Goal: Task Accomplishment & Management: Manage account settings

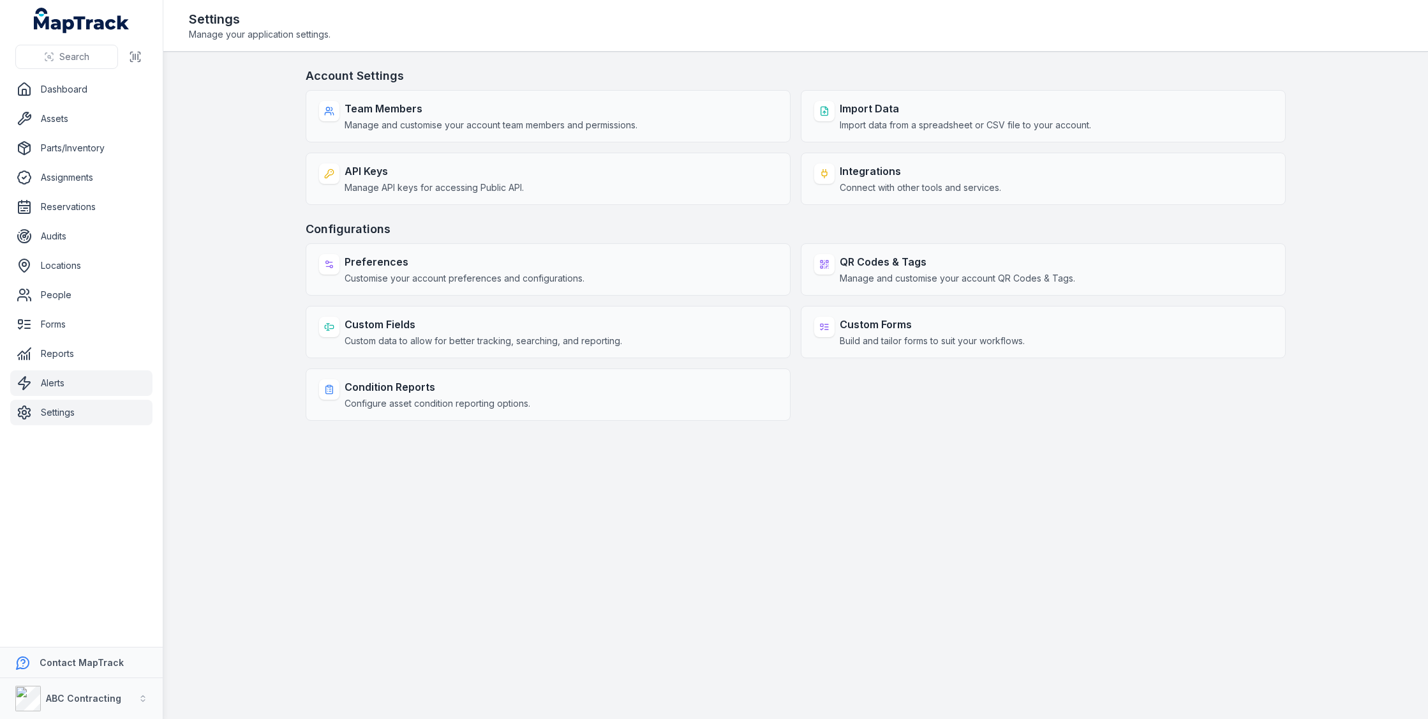
click at [77, 384] on link "Alerts" at bounding box center [81, 383] width 142 height 26
click at [78, 419] on link "Settings" at bounding box center [81, 412] width 142 height 26
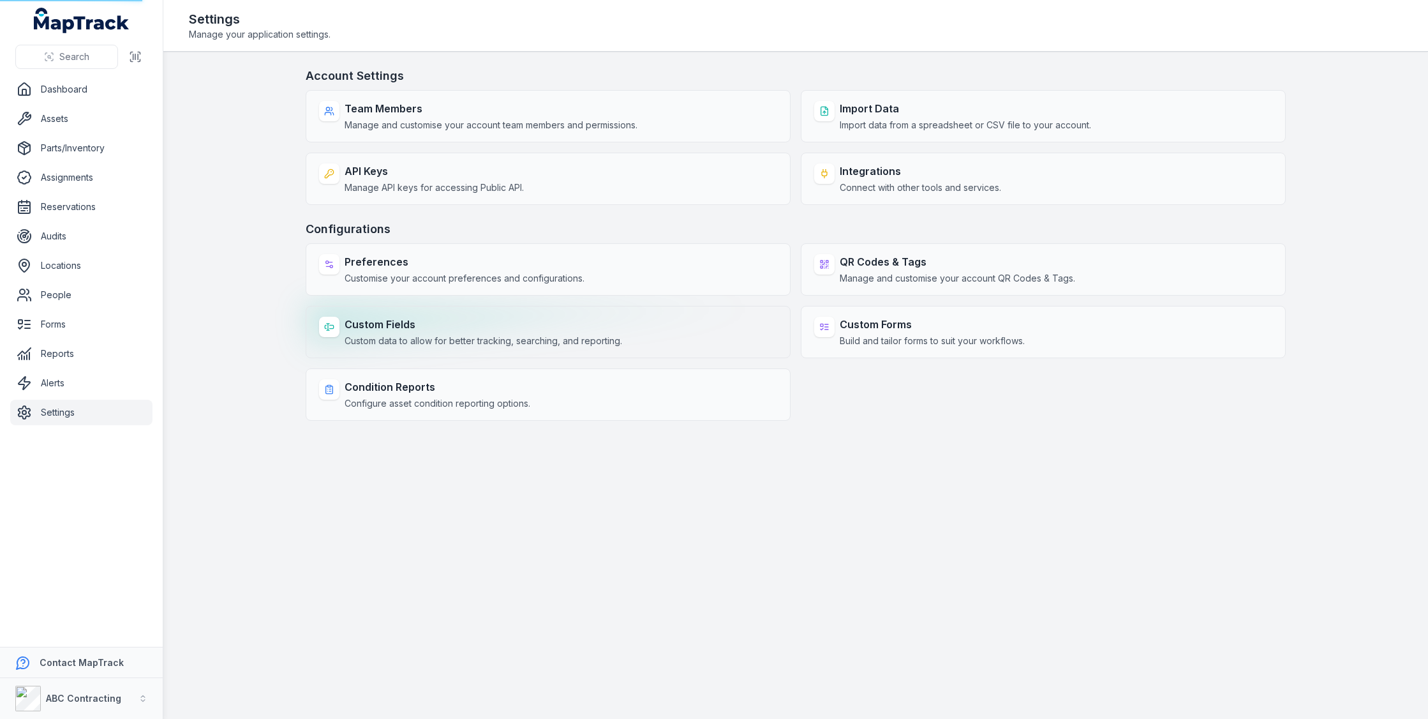
click at [471, 308] on div "Custom Fields Custom data to allow for better tracking, searching, and reportin…" at bounding box center [548, 332] width 485 height 52
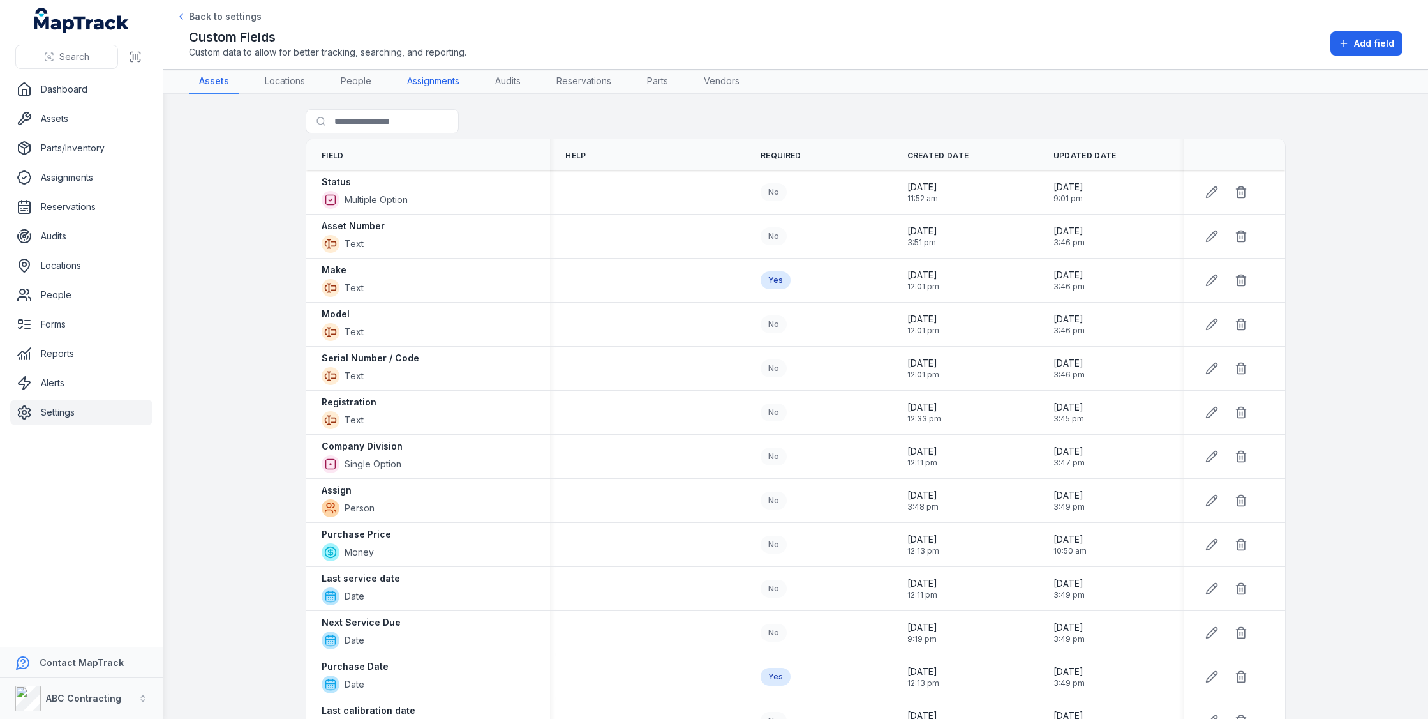
click at [448, 81] on link "Assignments" at bounding box center [433, 82] width 73 height 24
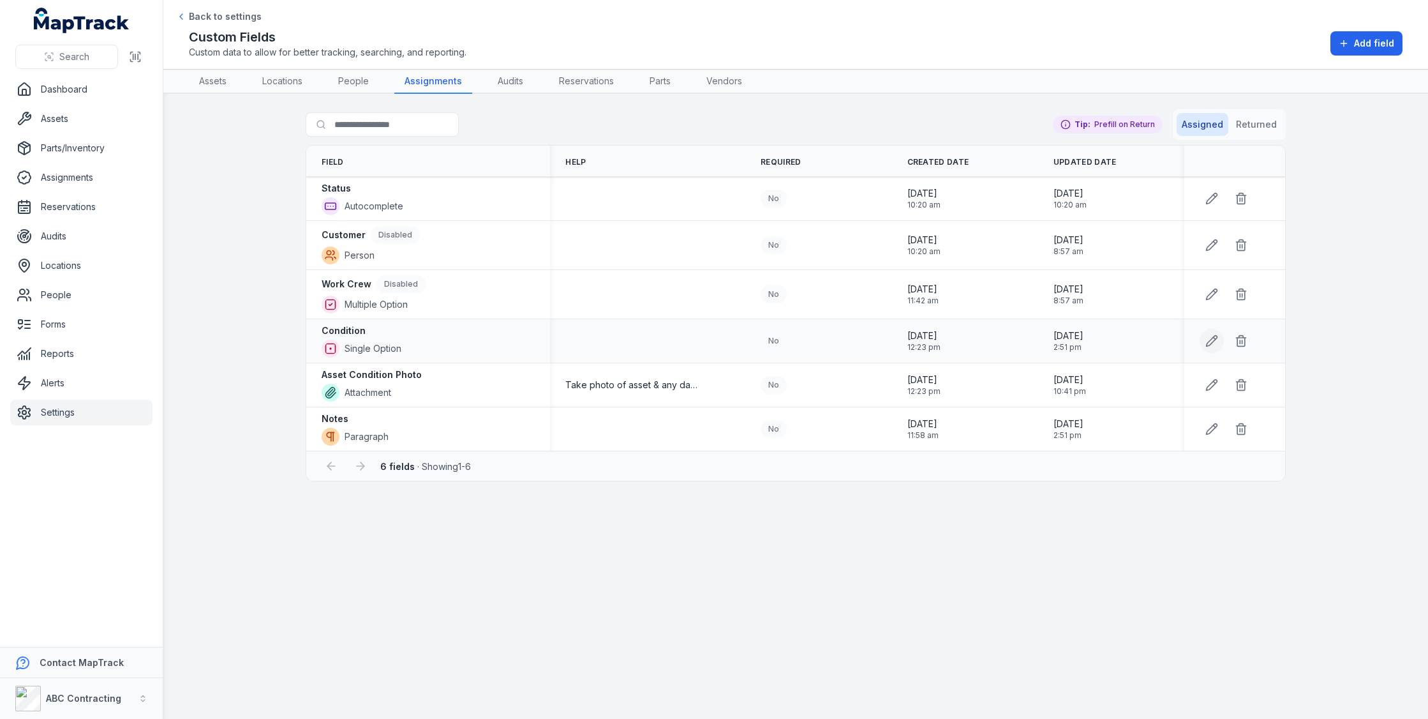
click at [1210, 336] on icon at bounding box center [1211, 340] width 13 height 13
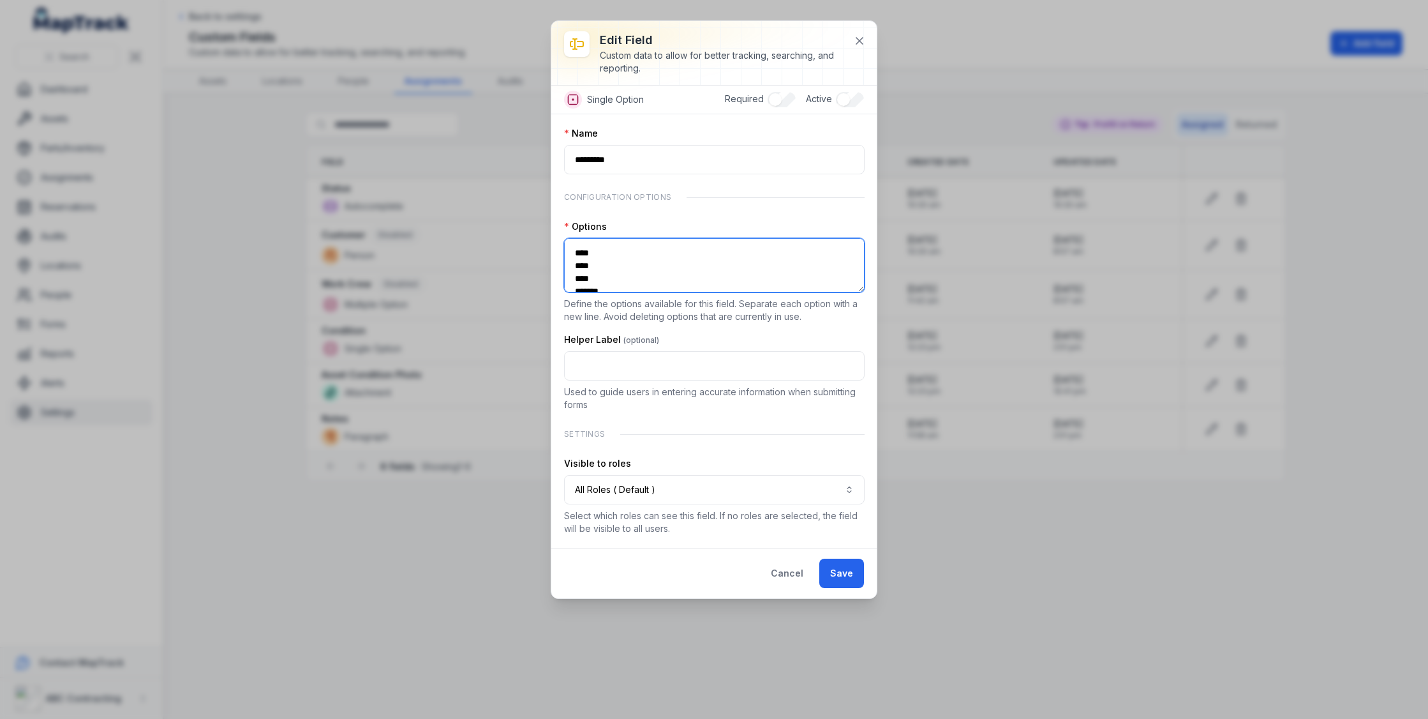
click at [668, 245] on textarea "**********" at bounding box center [714, 265] width 301 height 54
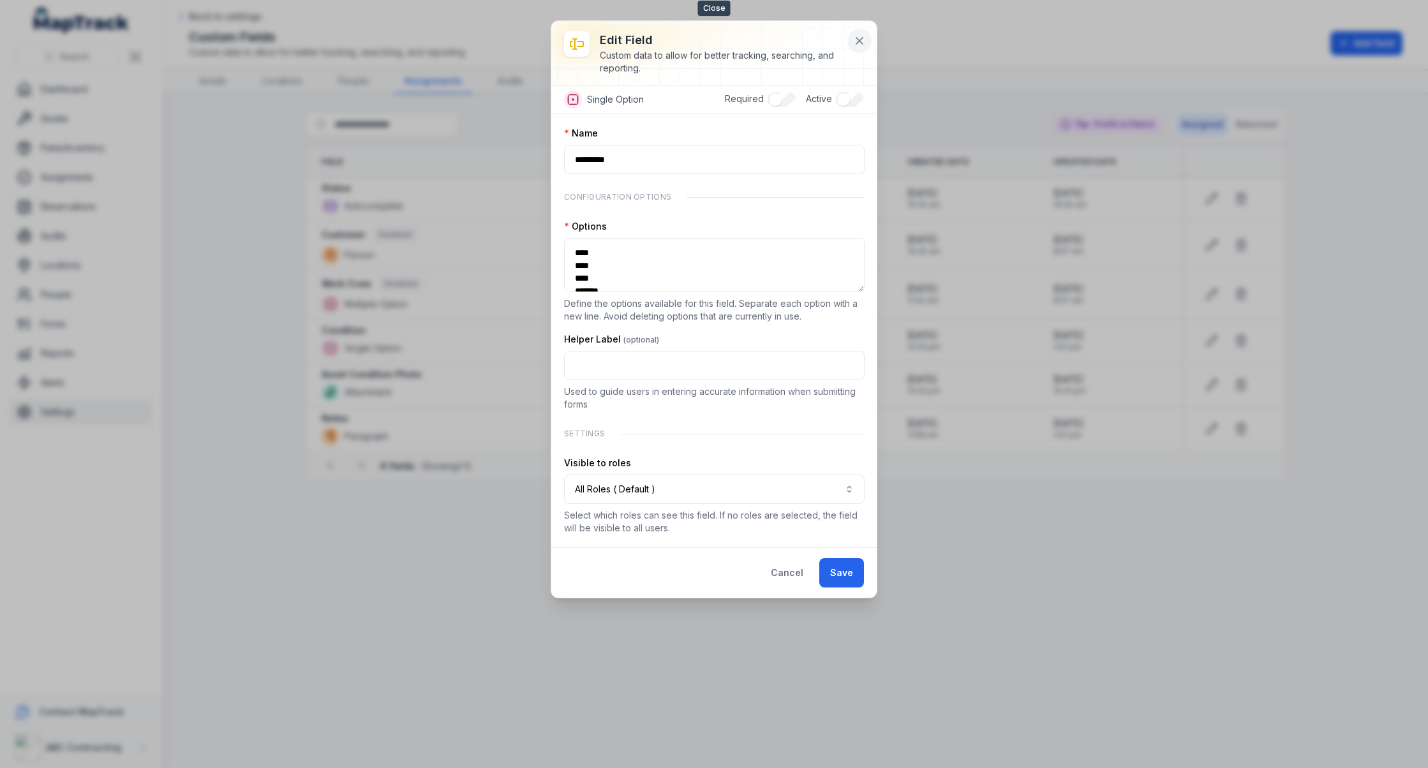
click at [865, 32] on button at bounding box center [859, 41] width 24 height 24
